Goal: Check status: Check status

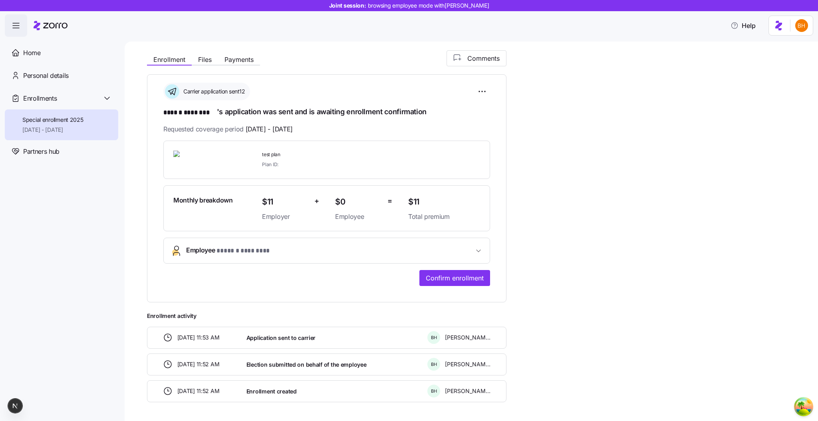
scroll to position [5, 0]
click at [473, 246] on span "Employee * ****** ******** *" at bounding box center [329, 249] width 287 height 11
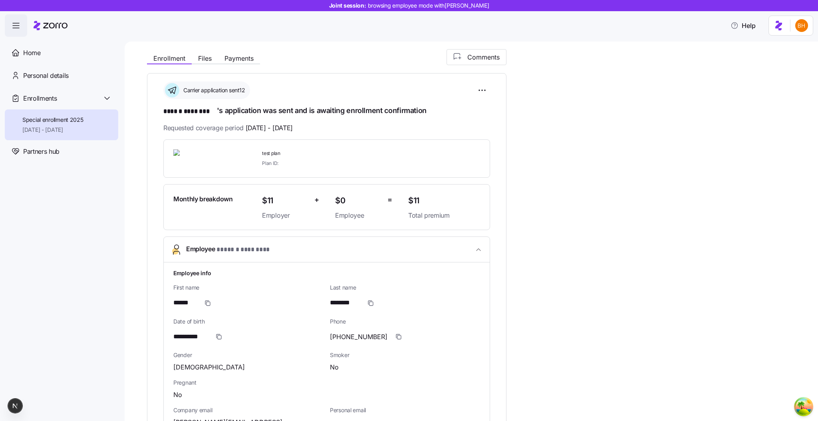
click at [473, 246] on span "Employee * ****** ******** *" at bounding box center [329, 249] width 287 height 11
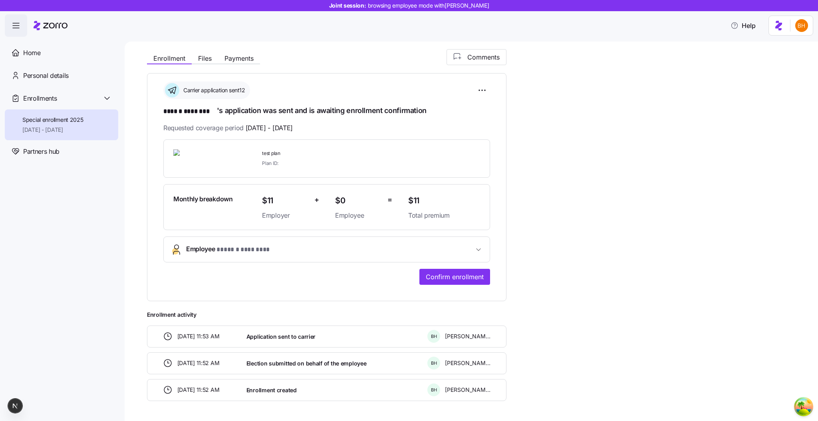
click at [169, 33] on div "Help" at bounding box center [409, 25] width 808 height 22
drag, startPoint x: 577, startPoint y: 180, endPoint x: 554, endPoint y: 174, distance: 23.8
click at [577, 180] on div "**********" at bounding box center [469, 225] width 645 height 352
click at [202, 59] on span "Files" at bounding box center [205, 58] width 14 height 6
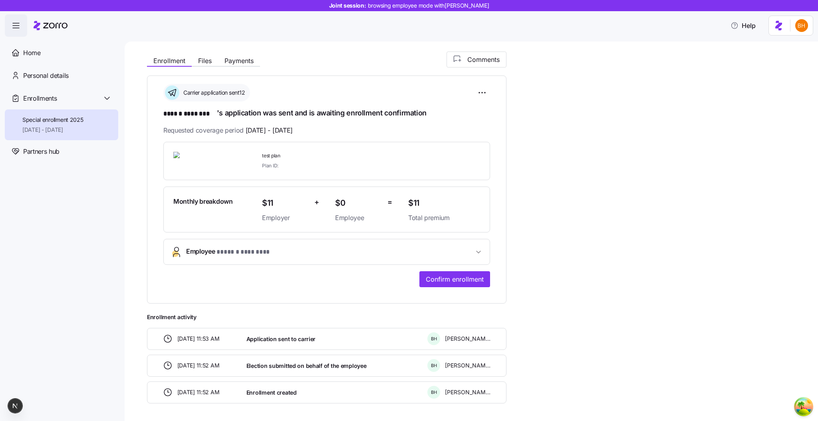
scroll to position [0, 0]
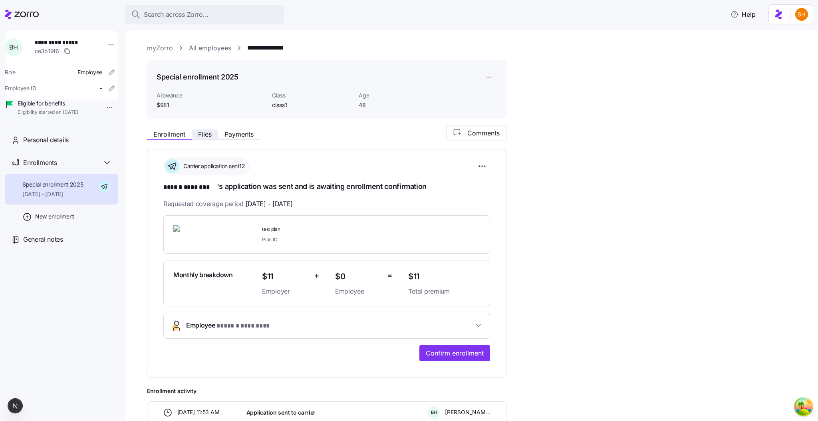
click at [199, 137] on span "Files" at bounding box center [205, 134] width 14 height 6
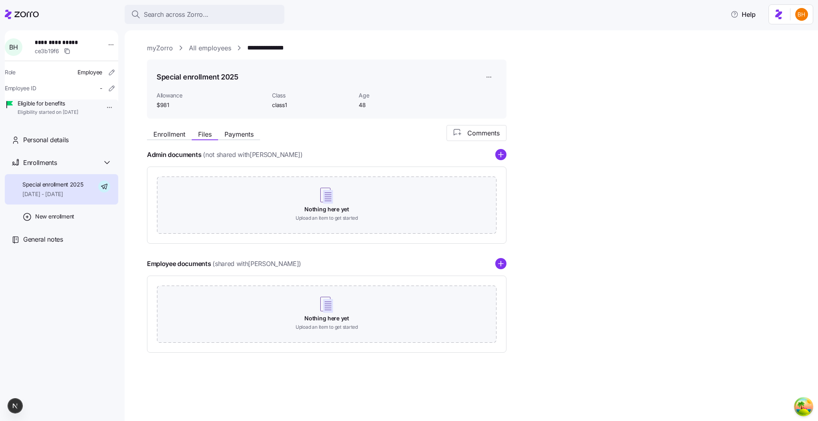
click at [330, 34] on div "**********" at bounding box center [471, 225] width 693 height 390
click at [179, 139] on div "Enrollment Files Payments" at bounding box center [203, 136] width 113 height 10
click at [176, 137] on span "Enrollment" at bounding box center [169, 134] width 32 height 6
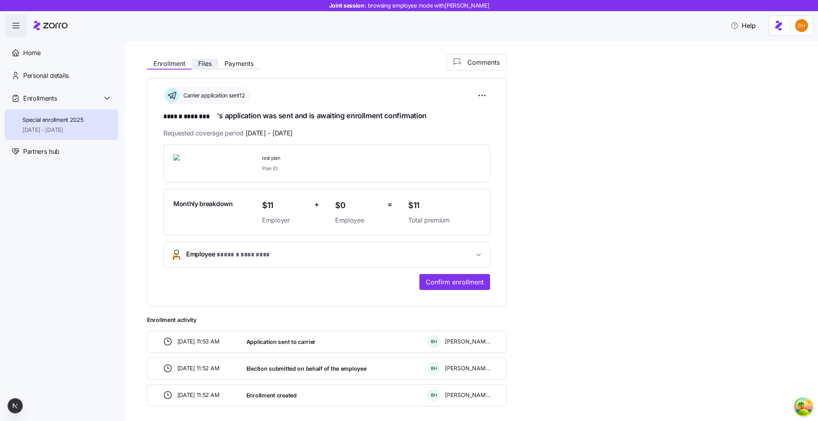
click at [202, 66] on span "Files" at bounding box center [205, 63] width 14 height 6
click at [210, 65] on span "Files" at bounding box center [205, 63] width 14 height 6
click at [214, 65] on button "Files" at bounding box center [205, 64] width 26 height 10
click at [210, 60] on span "Files" at bounding box center [205, 63] width 14 height 6
click at [204, 67] on button "Files" at bounding box center [205, 64] width 26 height 10
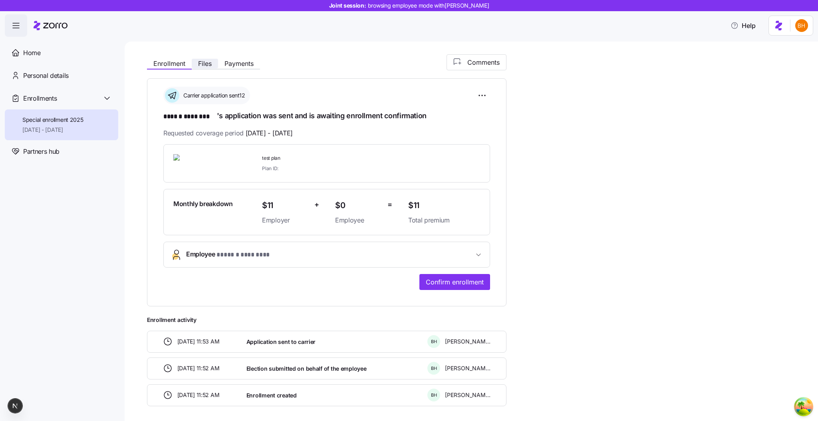
click at [202, 65] on span "Files" at bounding box center [205, 63] width 14 height 6
click at [197, 64] on button "Files" at bounding box center [205, 64] width 26 height 10
drag, startPoint x: 202, startPoint y: 60, endPoint x: 190, endPoint y: 30, distance: 32.1
click at [191, 31] on div "**********" at bounding box center [409, 208] width 818 height 416
click at [190, 30] on div "Help" at bounding box center [409, 25] width 808 height 22
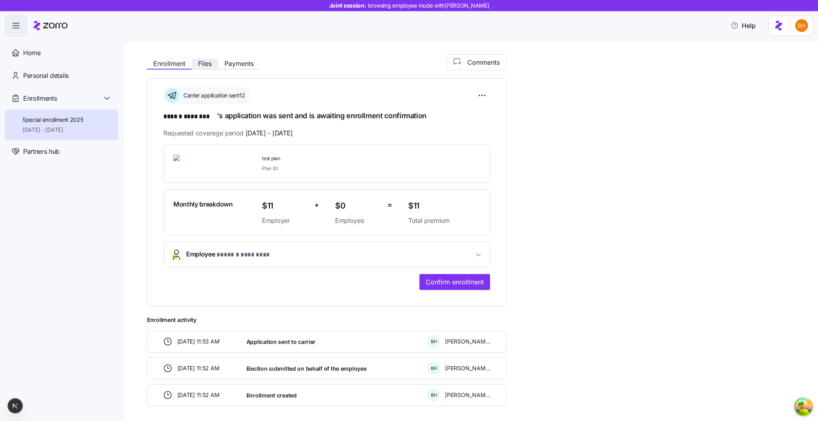
click at [206, 60] on span "Files" at bounding box center [205, 63] width 14 height 6
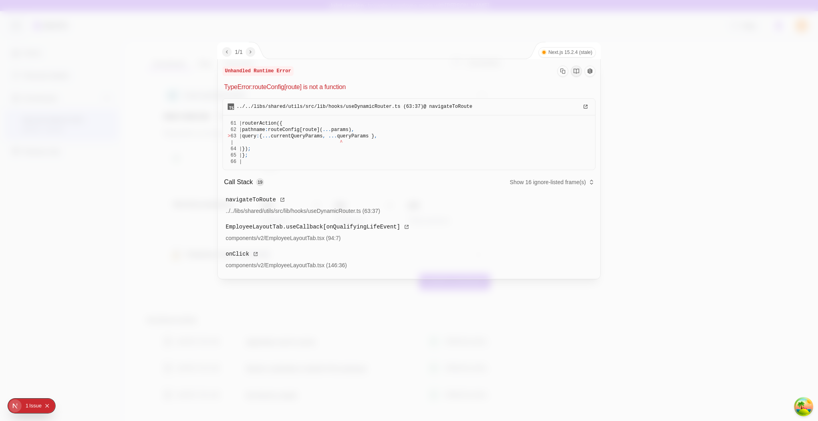
click at [179, 43] on div at bounding box center [409, 210] width 818 height 421
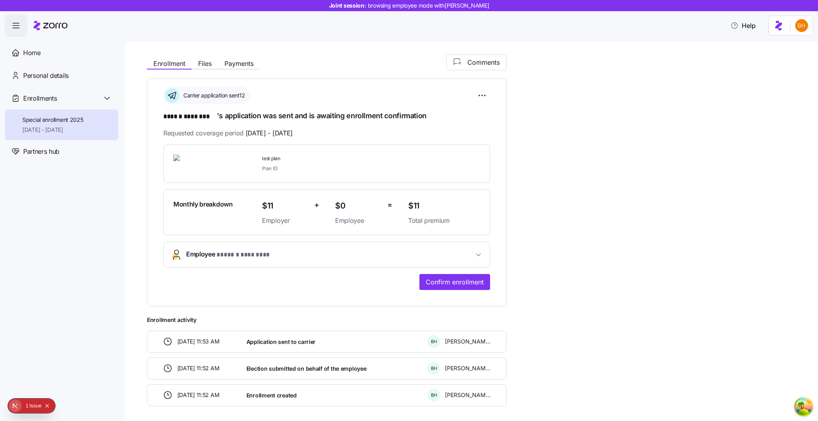
click at [379, 168] on div "Plan ID:" at bounding box center [332, 168] width 140 height 7
click at [234, 68] on button "Payments" at bounding box center [239, 64] width 42 height 10
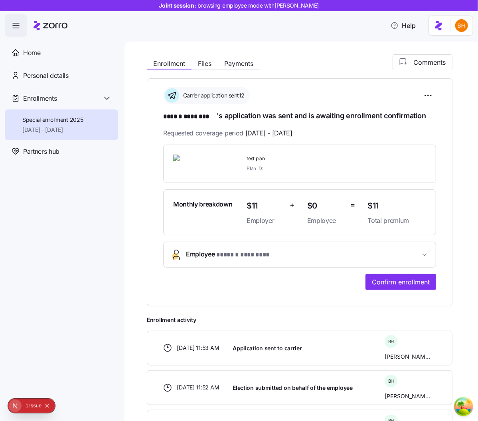
click at [239, 68] on div "Enrollment Files Payments" at bounding box center [203, 65] width 113 height 10
click at [238, 67] on span "Payments" at bounding box center [238, 63] width 29 height 6
click at [161, 60] on span "Enrollment" at bounding box center [169, 63] width 32 height 6
click at [180, 63] on span "Enrollment" at bounding box center [169, 63] width 32 height 6
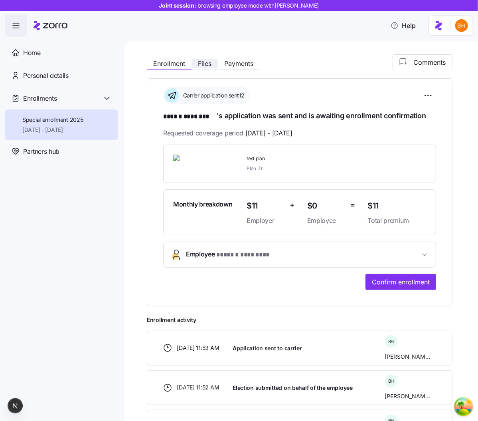
click at [203, 61] on span "Files" at bounding box center [205, 63] width 14 height 6
click at [198, 66] on span "Files" at bounding box center [205, 63] width 14 height 6
click at [204, 63] on span "Files" at bounding box center [205, 63] width 14 height 6
click at [224, 61] on button "Payments" at bounding box center [239, 64] width 42 height 10
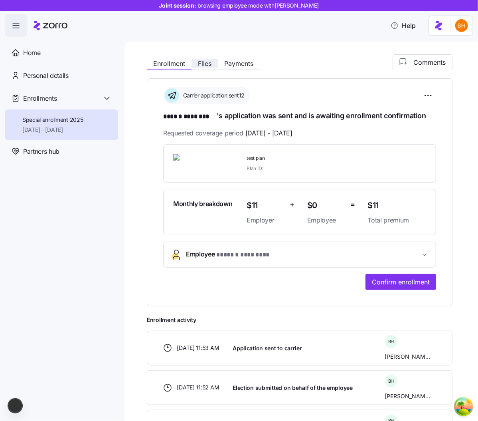
click at [204, 61] on span "Files" at bounding box center [205, 63] width 14 height 6
click at [204, 66] on span "Files" at bounding box center [205, 63] width 14 height 6
click at [201, 65] on span "Files" at bounding box center [205, 63] width 14 height 6
click at [278, 32] on div "Help" at bounding box center [239, 25] width 469 height 22
click at [204, 64] on span "Files" at bounding box center [205, 63] width 14 height 6
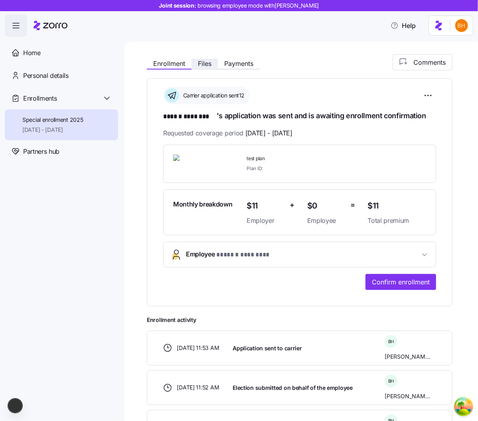
click at [212, 67] on button "Files" at bounding box center [205, 64] width 26 height 10
click at [70, 71] on div "Personal details" at bounding box center [67, 76] width 89 height 10
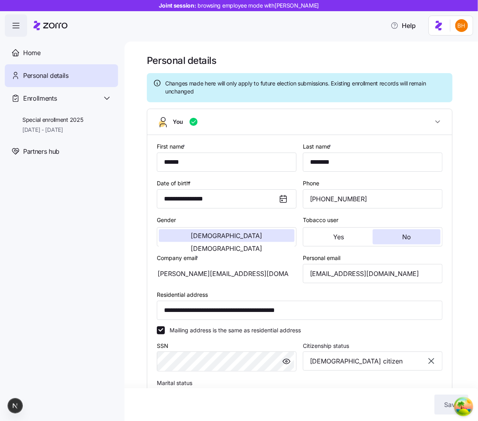
click at [155, 34] on div "Help" at bounding box center [239, 25] width 469 height 22
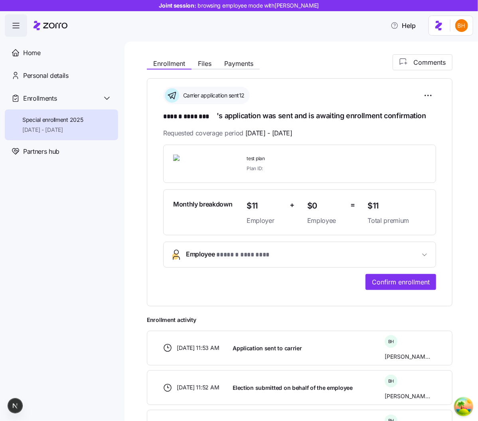
click at [208, 31] on div "Help" at bounding box center [239, 25] width 469 height 22
click at [208, 66] on span "Files" at bounding box center [205, 63] width 14 height 6
click at [202, 67] on span "Files" at bounding box center [205, 63] width 14 height 6
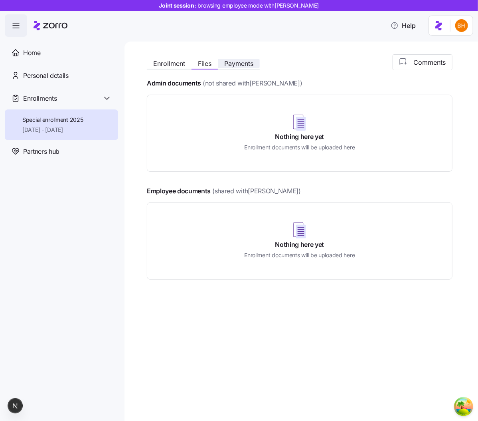
click at [237, 63] on span "Payments" at bounding box center [238, 63] width 29 height 6
click at [250, 62] on span "Payments" at bounding box center [238, 63] width 29 height 6
click at [174, 61] on span "Enrollment" at bounding box center [169, 63] width 32 height 6
click at [64, 126] on span "[DATE] - [DATE]" at bounding box center [52, 130] width 61 height 8
click at [52, 125] on div "Special enrollment 2025 11/01/2025 - 12/31/2025" at bounding box center [52, 125] width 61 height 18
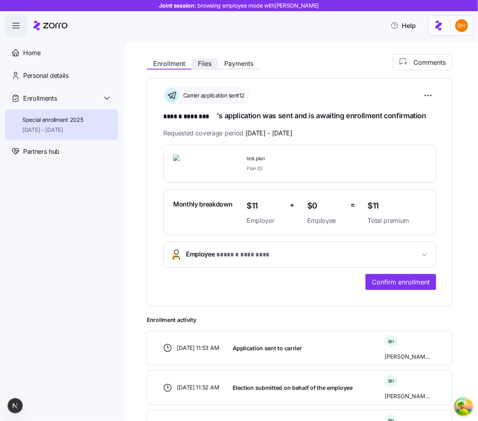
click at [204, 64] on span "Files" at bounding box center [205, 63] width 14 height 6
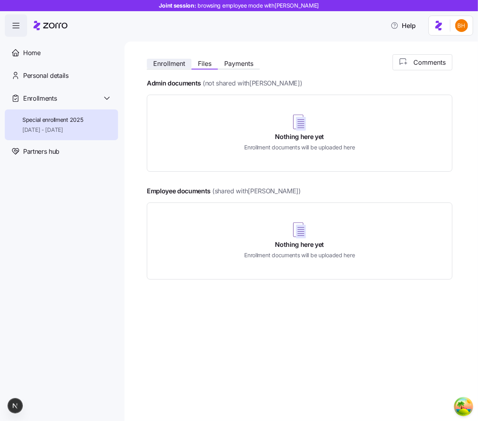
click at [174, 65] on span "Enrollment" at bounding box center [169, 63] width 32 height 6
click at [179, 62] on span "Enrollment" at bounding box center [169, 63] width 32 height 6
click at [172, 64] on span "Enrollment" at bounding box center [169, 63] width 32 height 6
click at [75, 123] on span "Special enrollment 2025" at bounding box center [52, 120] width 61 height 8
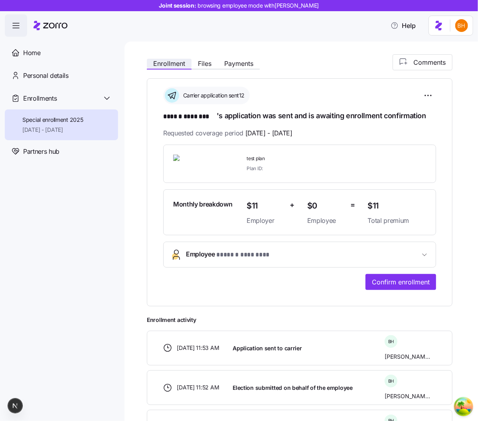
click at [181, 64] on span "Enrollment" at bounding box center [169, 63] width 32 height 6
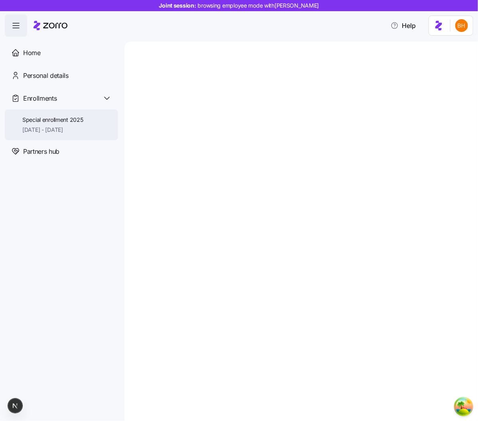
click at [68, 126] on span "[DATE] - [DATE]" at bounding box center [52, 130] width 61 height 8
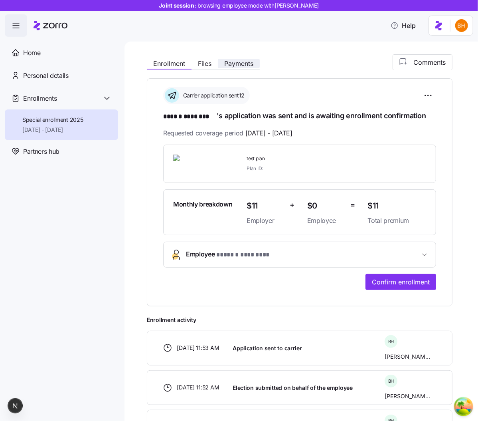
click at [258, 65] on button "Payments" at bounding box center [239, 64] width 42 height 10
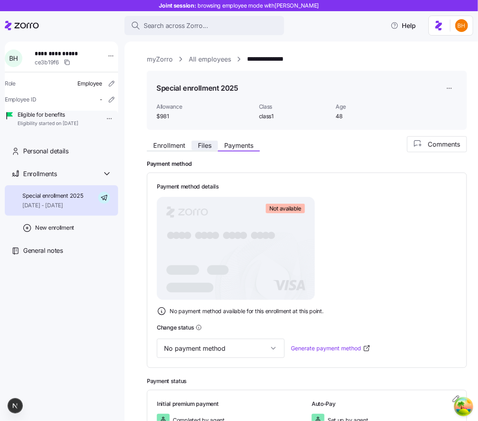
click at [199, 148] on span "Files" at bounding box center [205, 145] width 14 height 6
click at [204, 148] on span "Files" at bounding box center [205, 145] width 14 height 6
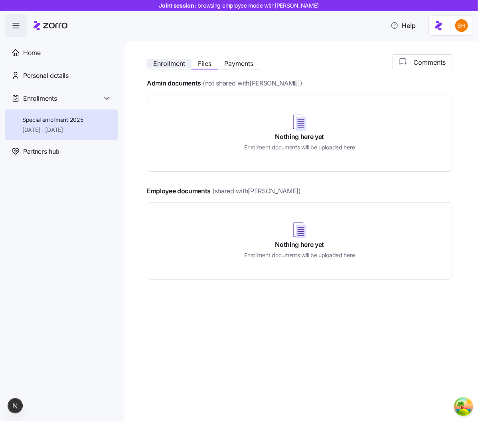
click at [171, 67] on span "Enrollment" at bounding box center [169, 63] width 32 height 6
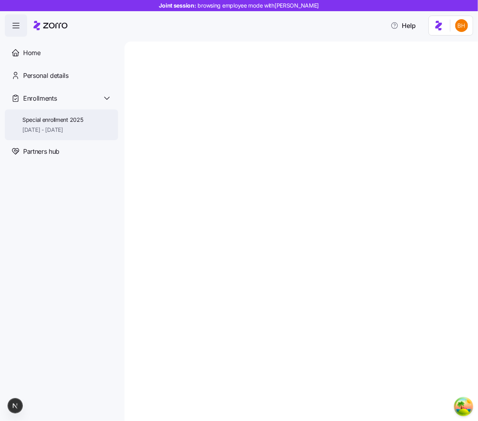
click at [28, 129] on span "[DATE] - [DATE]" at bounding box center [52, 130] width 61 height 8
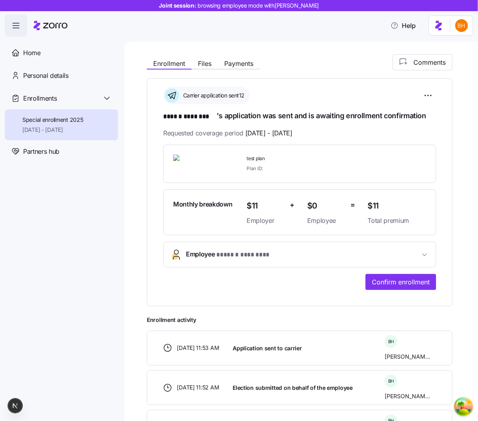
click at [202, 69] on div "Enrollment Files Payments" at bounding box center [203, 65] width 113 height 10
click at [204, 66] on span "Files" at bounding box center [205, 63] width 14 height 6
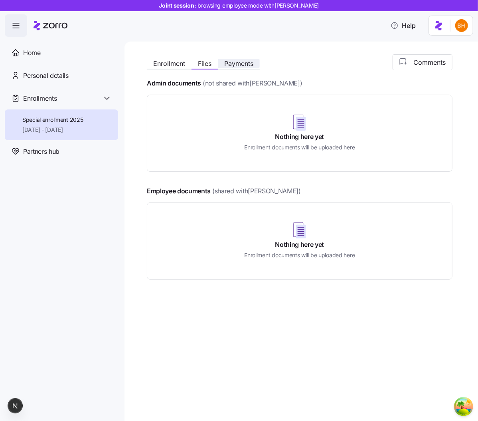
click at [244, 65] on span "Payments" at bounding box center [238, 63] width 29 height 6
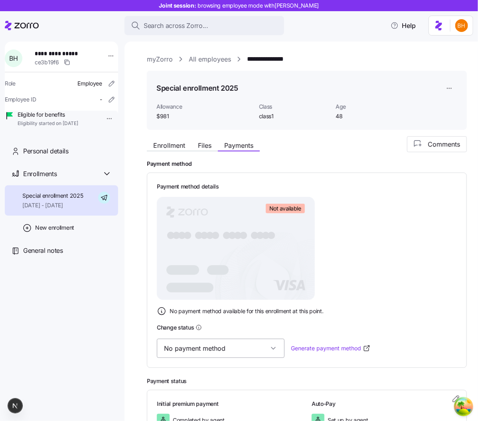
click at [191, 354] on input "No payment method" at bounding box center [221, 348] width 128 height 19
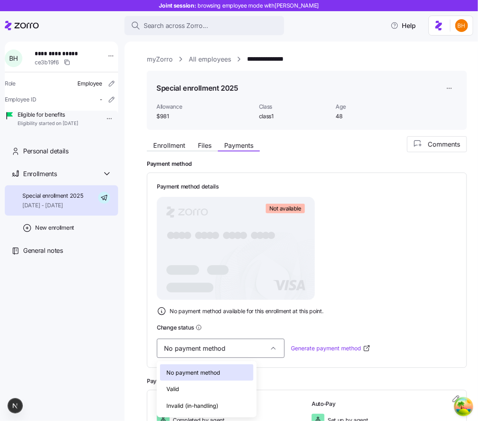
click at [384, 269] on div "Payment method details Not available ● ● ● ● ● ● ● ● ● ● ● ● ● ● ● ● No payment…" at bounding box center [307, 248] width 300 height 133
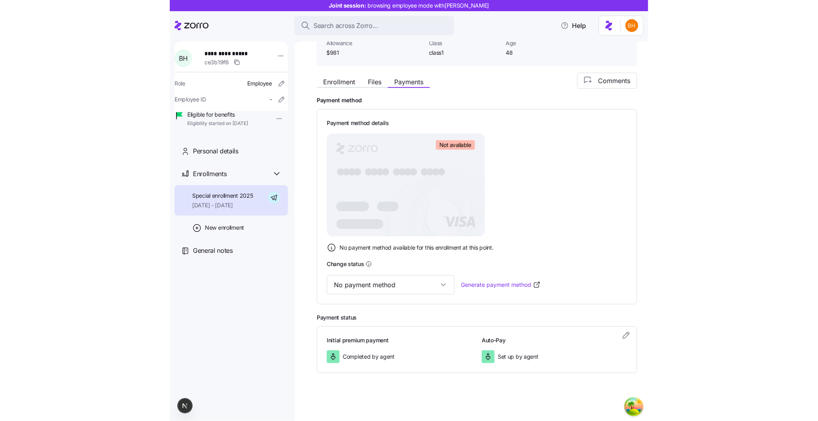
scroll to position [63, 0]
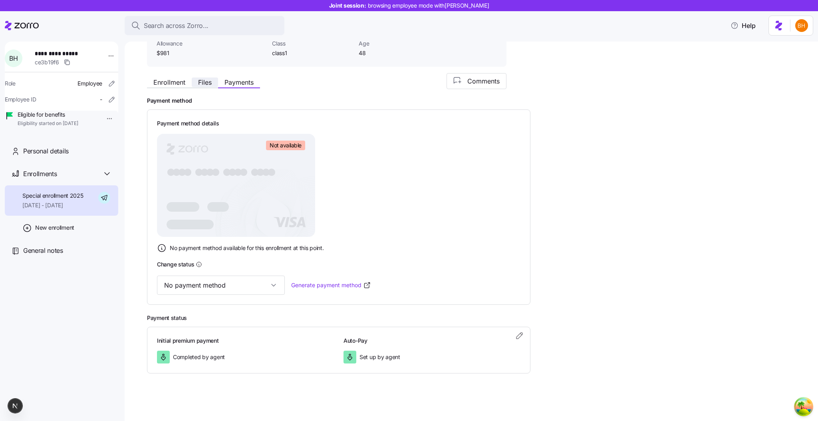
click at [200, 83] on span "Files" at bounding box center [205, 82] width 14 height 6
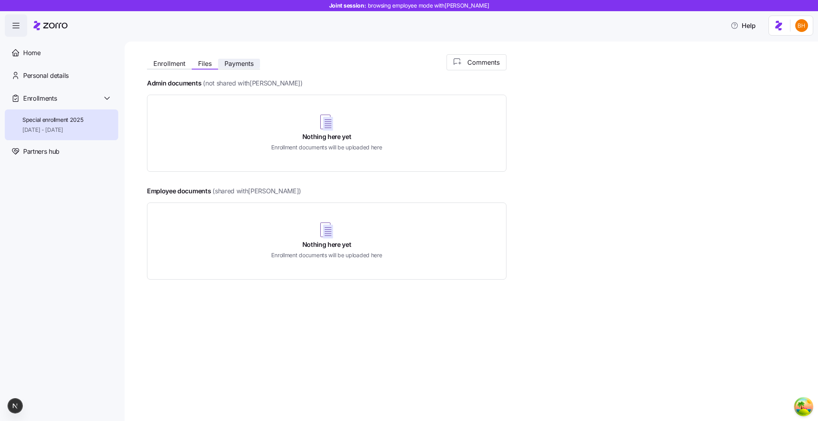
click at [244, 64] on span "Payments" at bounding box center [238, 63] width 29 height 6
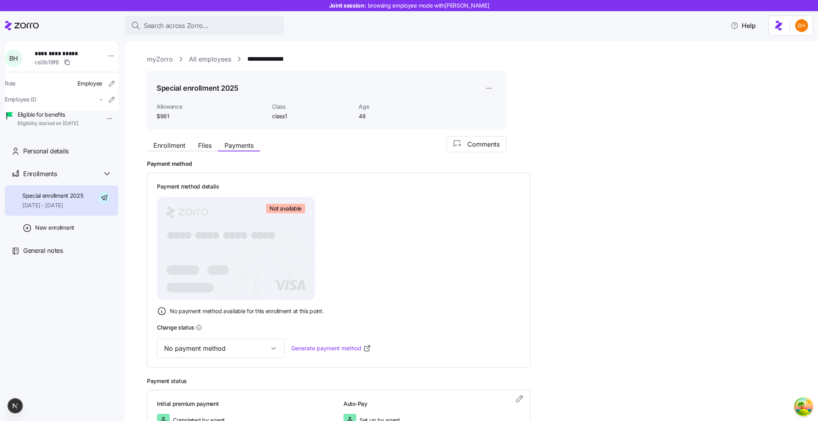
click at [353, 173] on div "Payment method details Not available ● ● ● ● ● ● ● ● ● ● ● ● ● ● ● ● No payment…" at bounding box center [338, 269] width 383 height 195
